Goal: Task Accomplishment & Management: Use online tool/utility

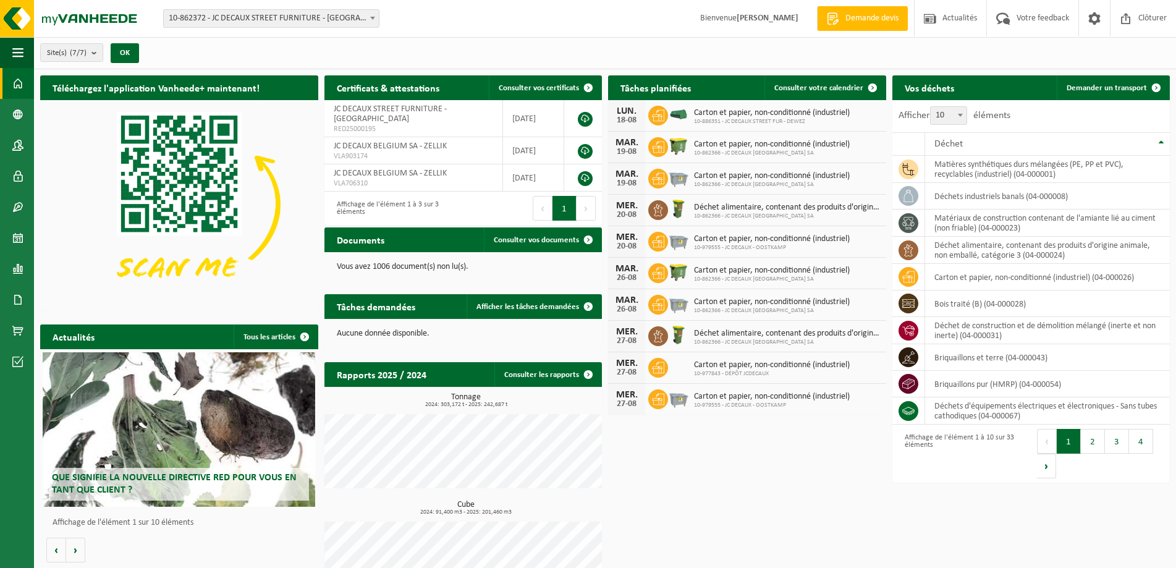
click at [730, 115] on span "Carton et papier, non-conditionné (industriel)" at bounding box center [772, 113] width 156 height 10
click at [626, 111] on div "LUN." at bounding box center [626, 111] width 25 height 10
click at [708, 108] on span "Carton et papier, non-conditionné (industriel)" at bounding box center [772, 113] width 156 height 10
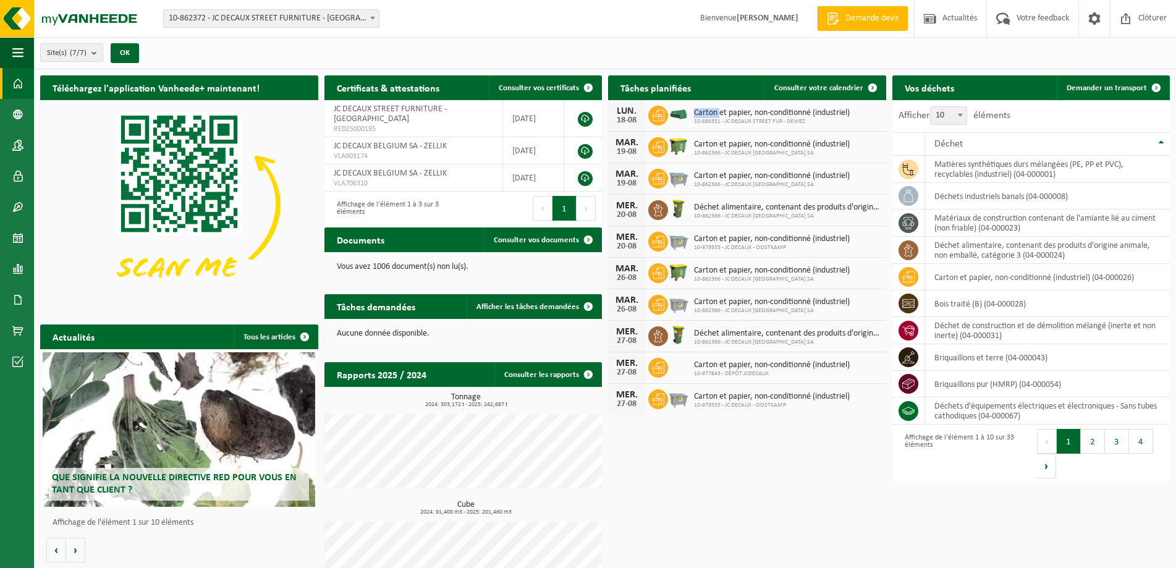
click at [708, 109] on span "Carton et papier, non-conditionné (industriel)" at bounding box center [772, 113] width 156 height 10
